Goal: Browse casually: Explore the website without a specific task or goal

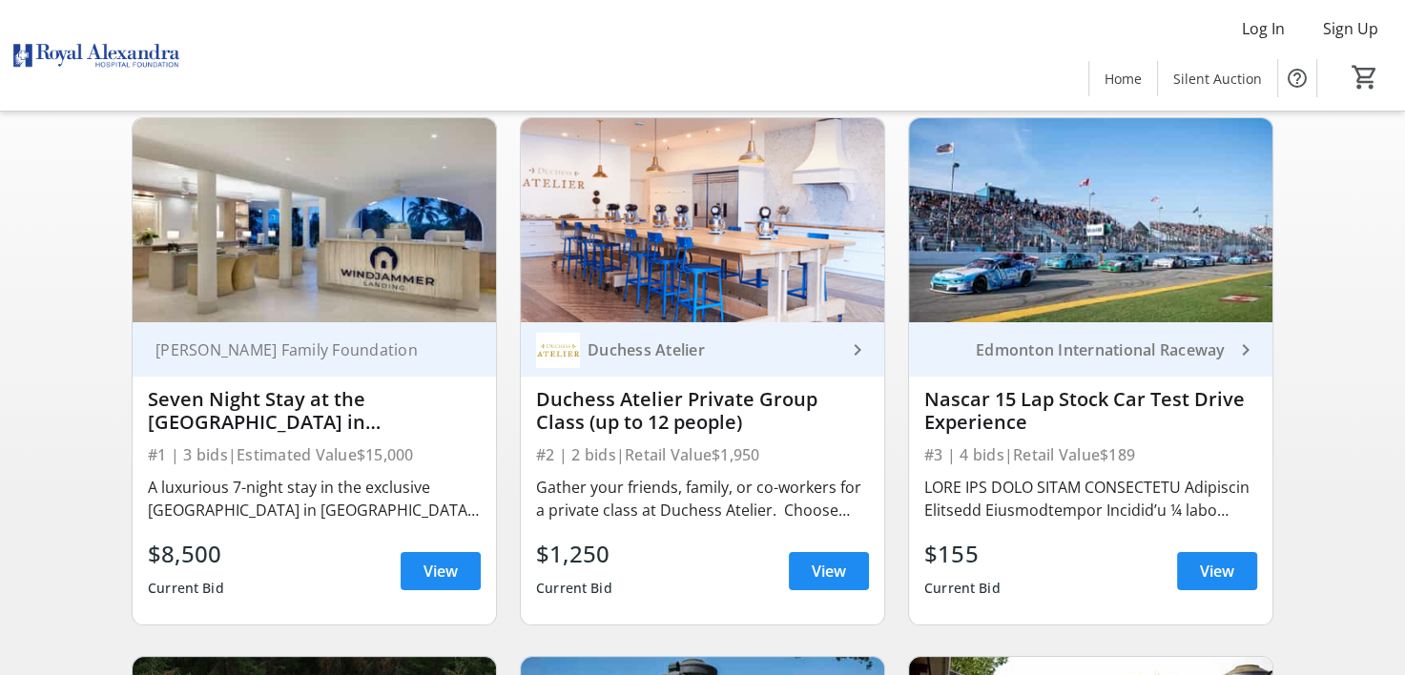
scroll to position [191, 0]
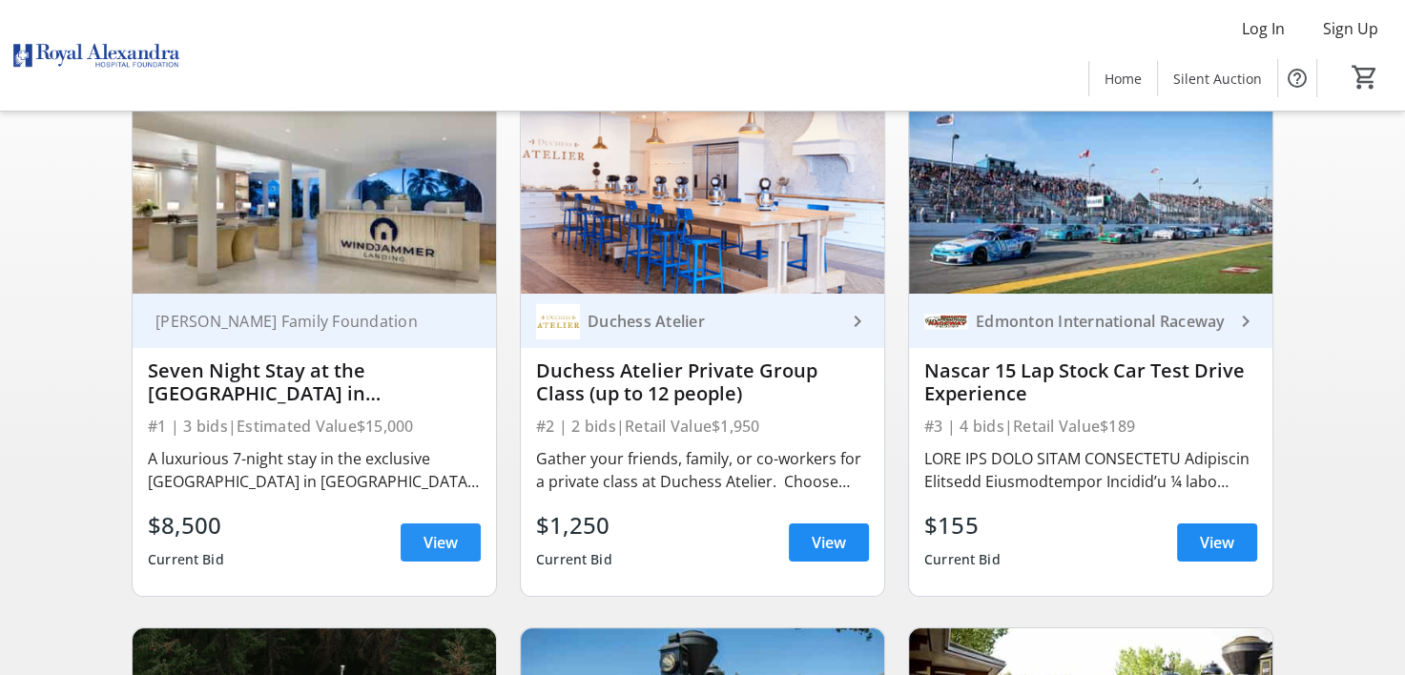
click at [436, 553] on span "View" at bounding box center [440, 542] width 34 height 23
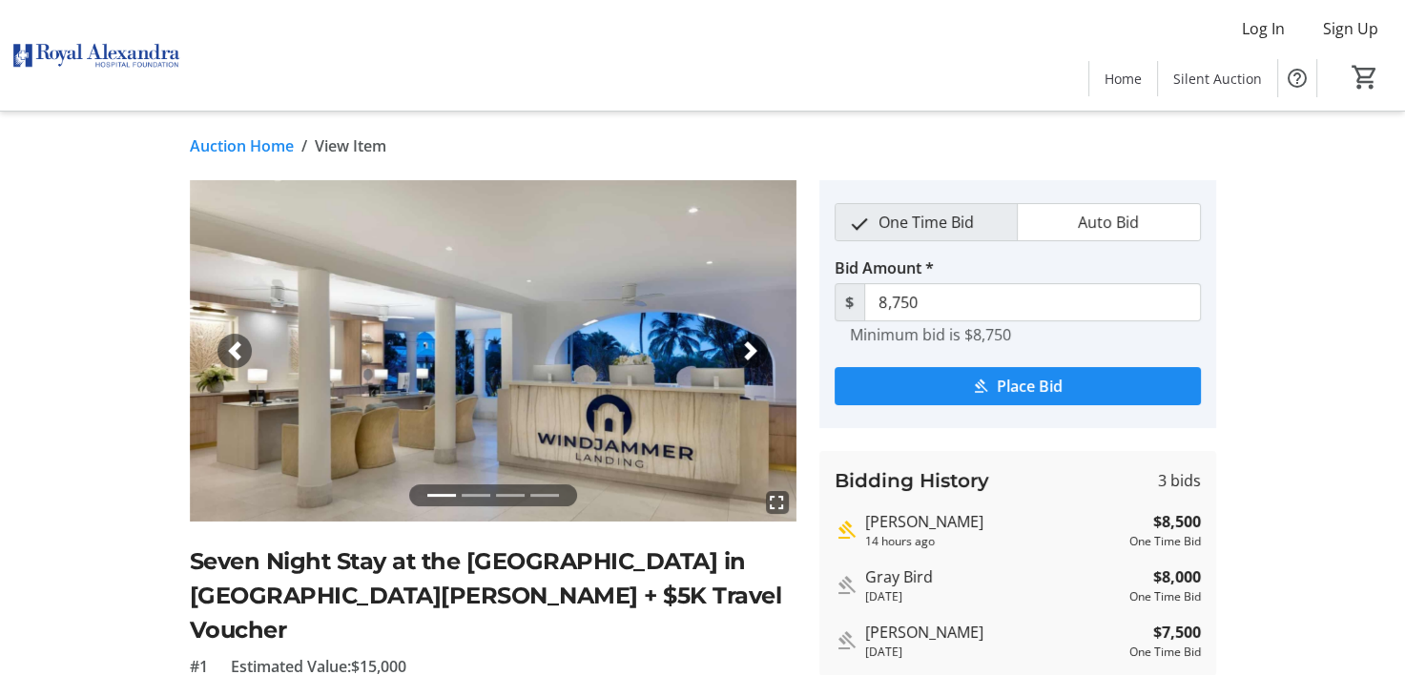
click at [256, 137] on link "Auction Home" at bounding box center [242, 145] width 104 height 23
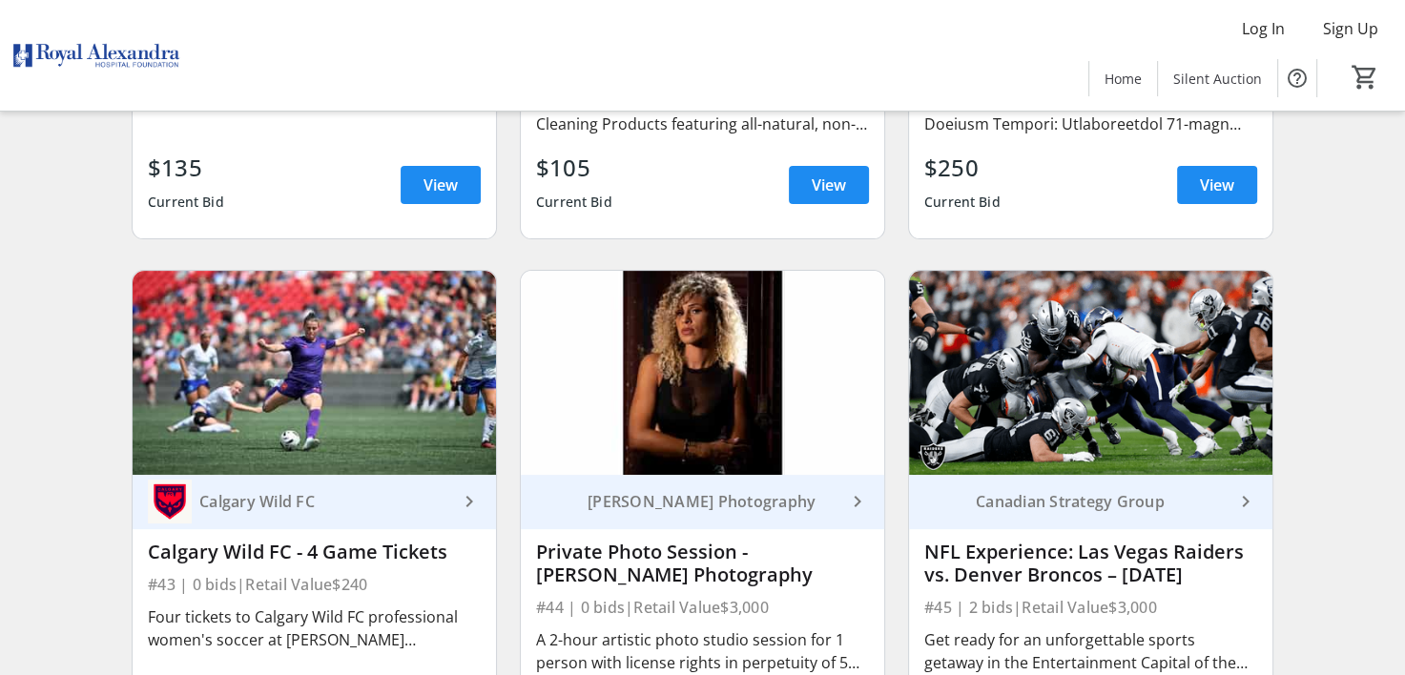
scroll to position [7629, 0]
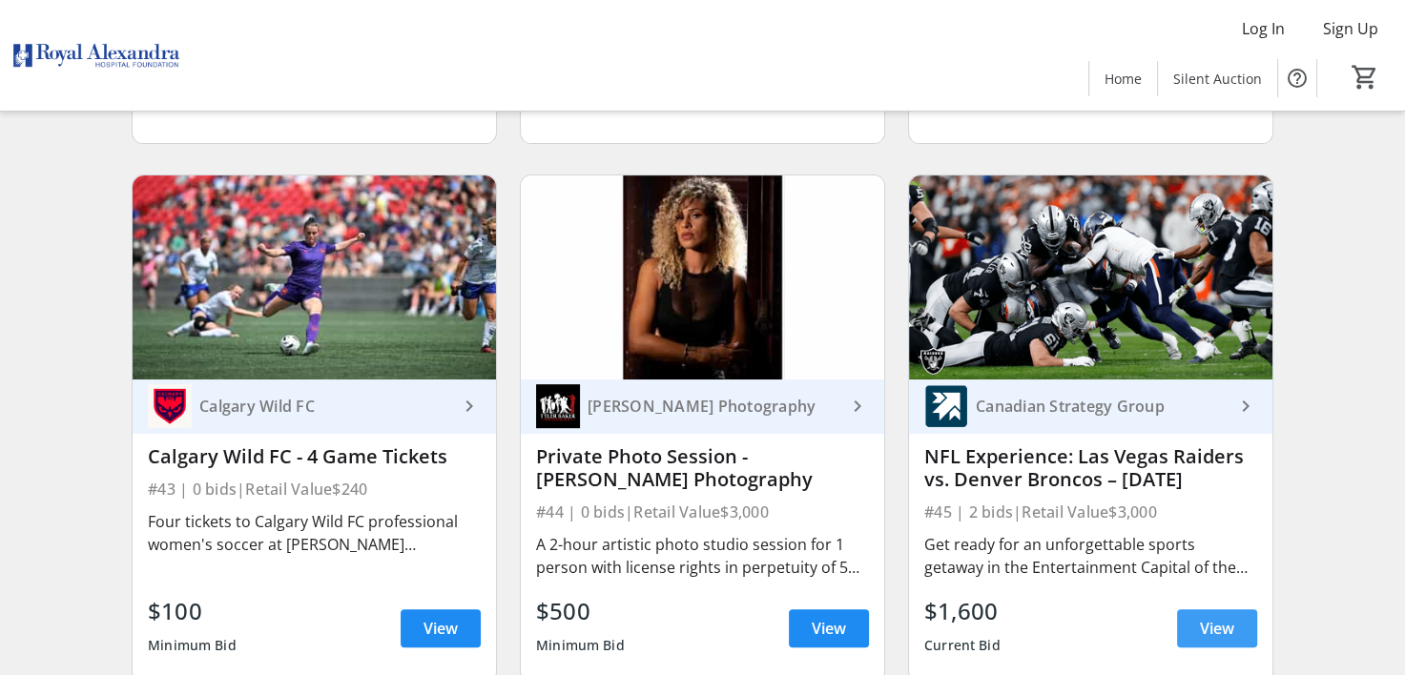
click at [1223, 617] on span "View" at bounding box center [1217, 628] width 34 height 23
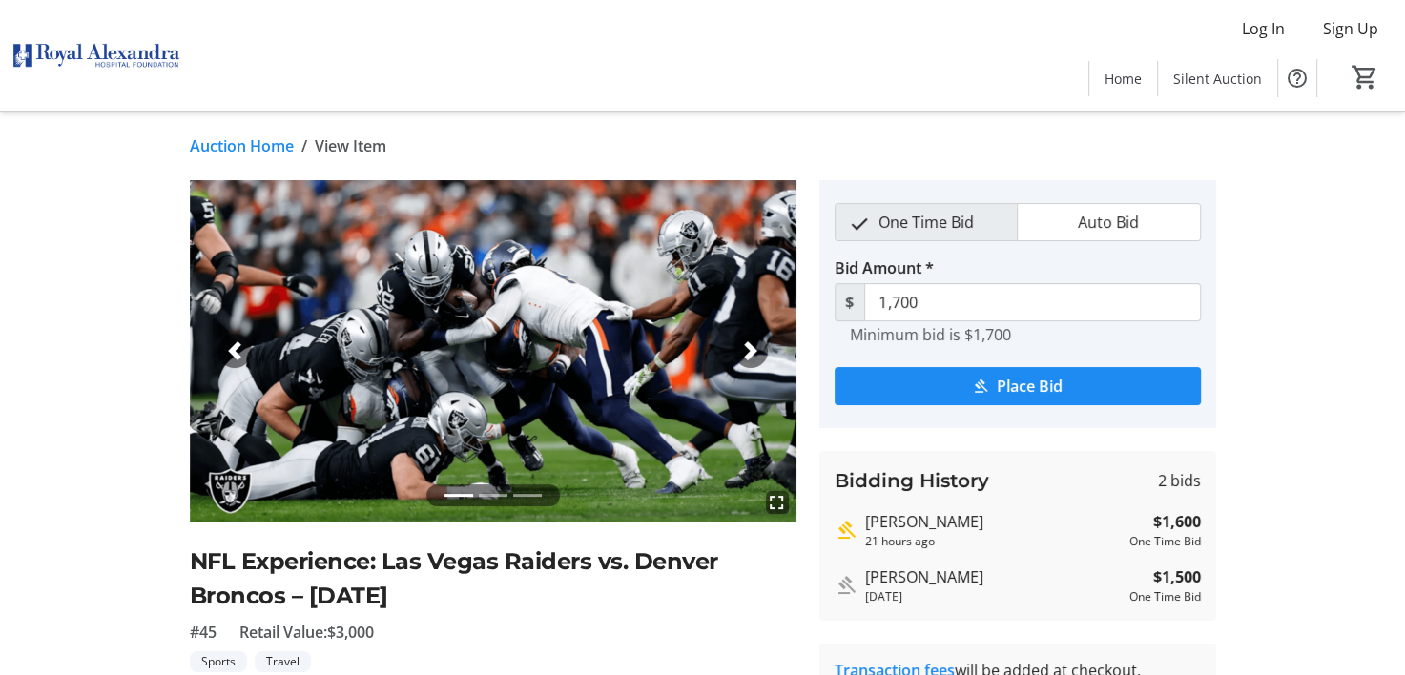
click at [246, 137] on link "Auction Home" at bounding box center [242, 145] width 104 height 23
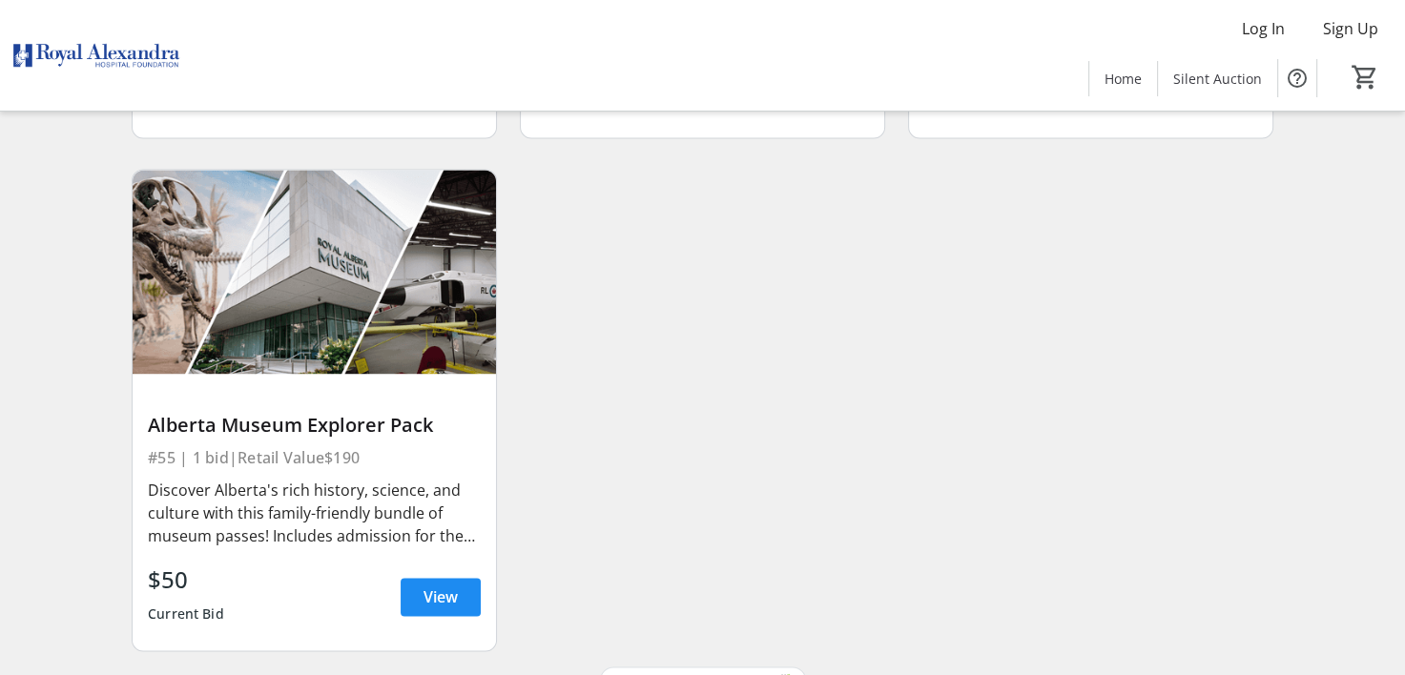
scroll to position [9788, 0]
